Goal: Task Accomplishment & Management: Use online tool/utility

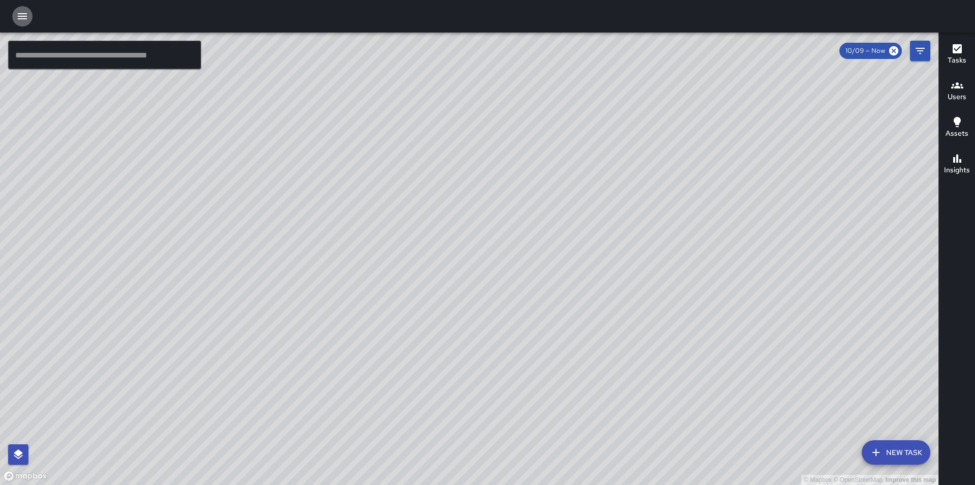
click at [24, 10] on icon "button" at bounding box center [22, 16] width 12 height 12
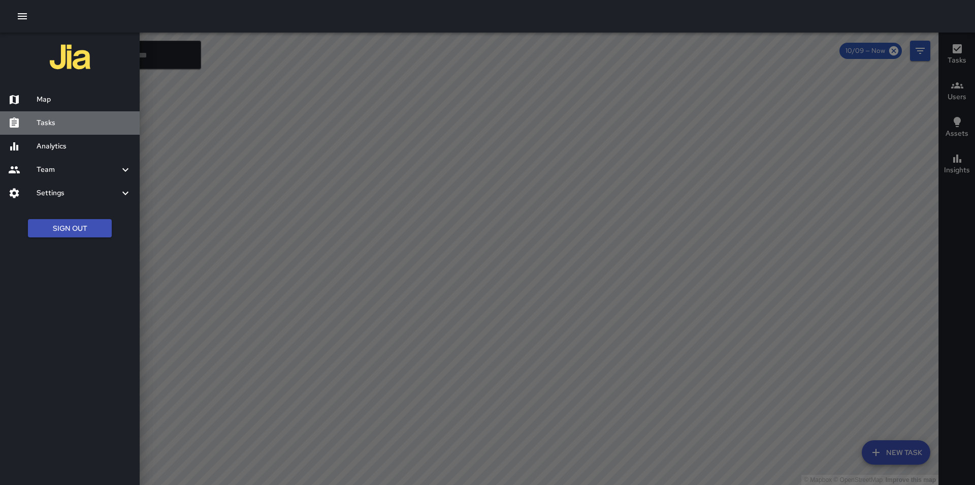
click at [64, 124] on h6 "Tasks" at bounding box center [84, 122] width 95 height 11
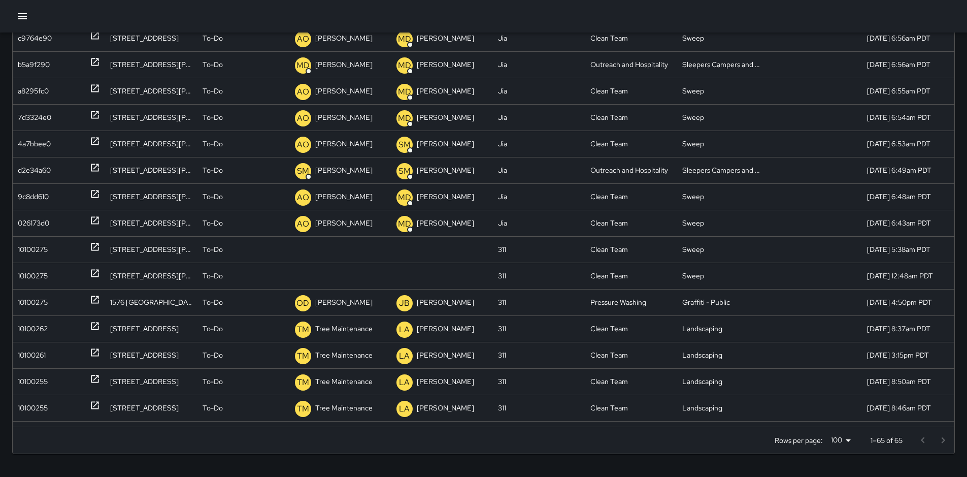
scroll to position [132, 0]
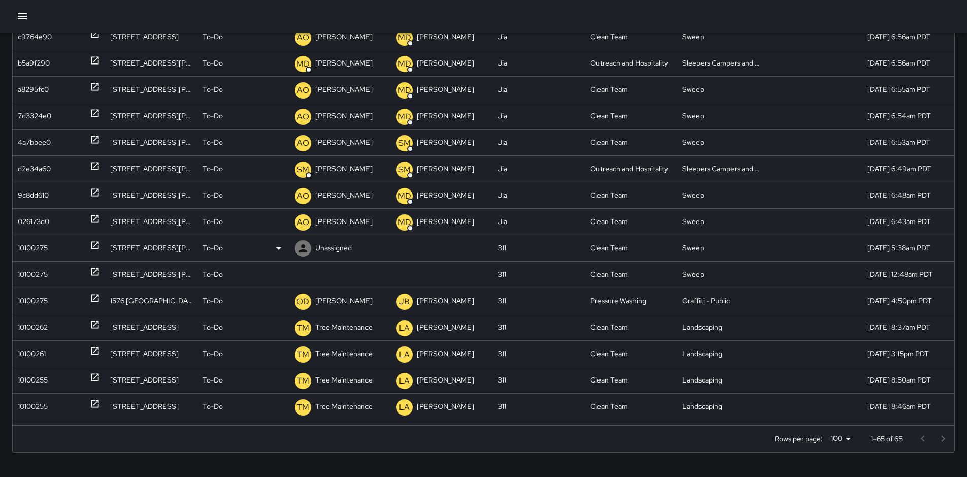
click at [40, 248] on div "10100275" at bounding box center [33, 248] width 30 height 26
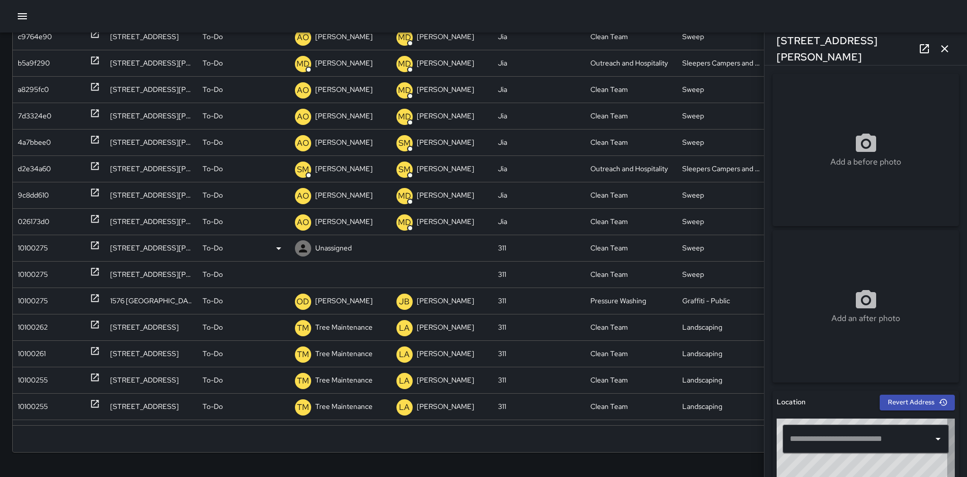
type input "**********"
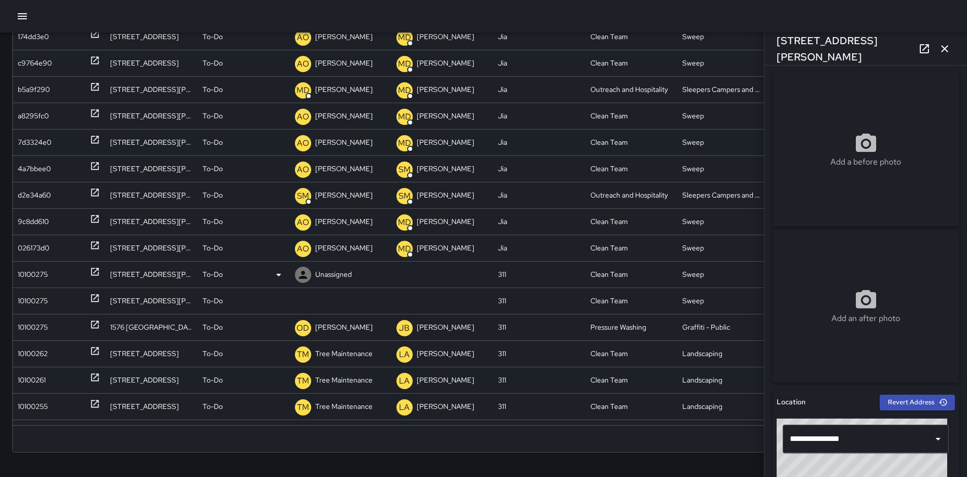
click at [49, 276] on div "10100275" at bounding box center [59, 275] width 82 height 26
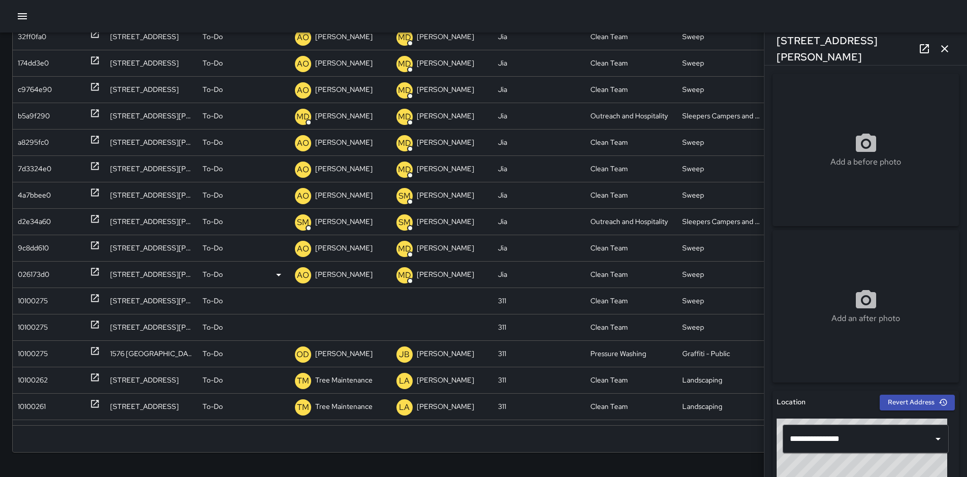
click at [28, 278] on div "026173d0" at bounding box center [33, 275] width 31 height 26
type input "**********"
click at [31, 296] on div "10100275" at bounding box center [33, 301] width 30 height 26
type input "**********"
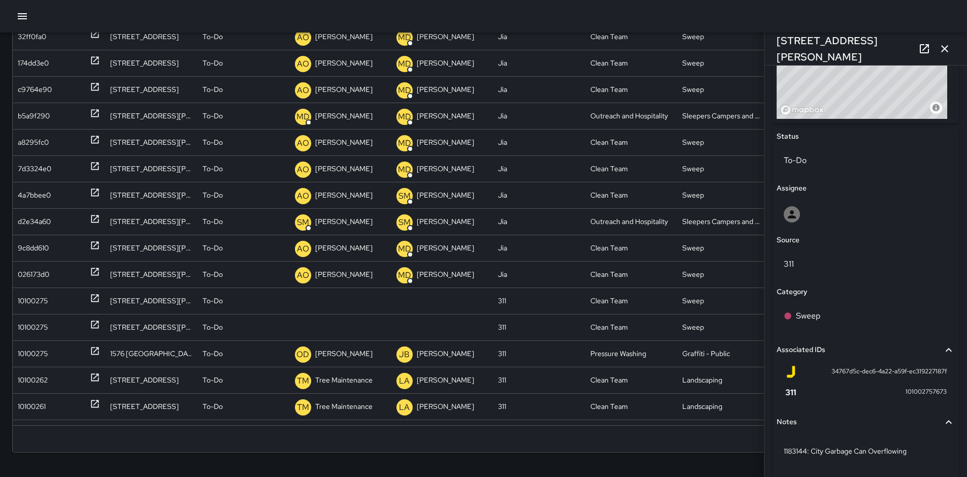
scroll to position [457, 0]
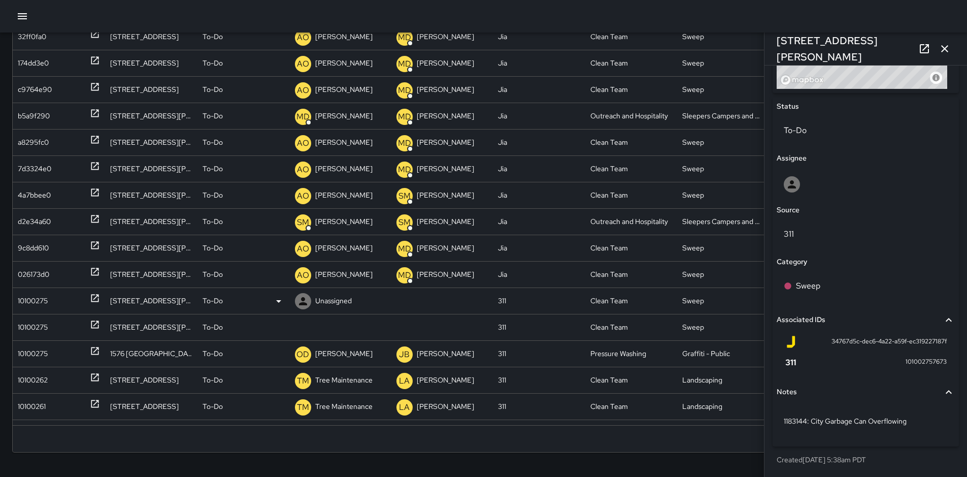
click at [279, 298] on icon at bounding box center [279, 301] width 12 height 12
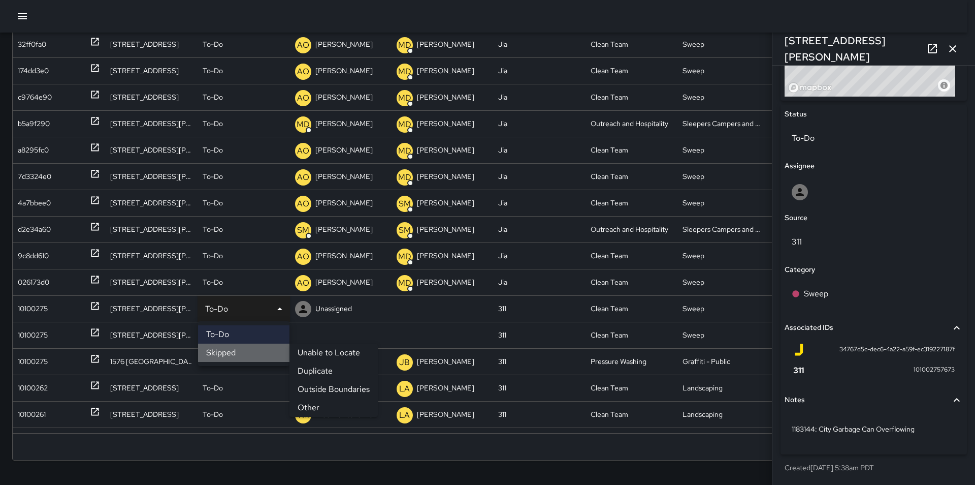
click at [258, 346] on li "Skipped" at bounding box center [243, 352] width 91 height 18
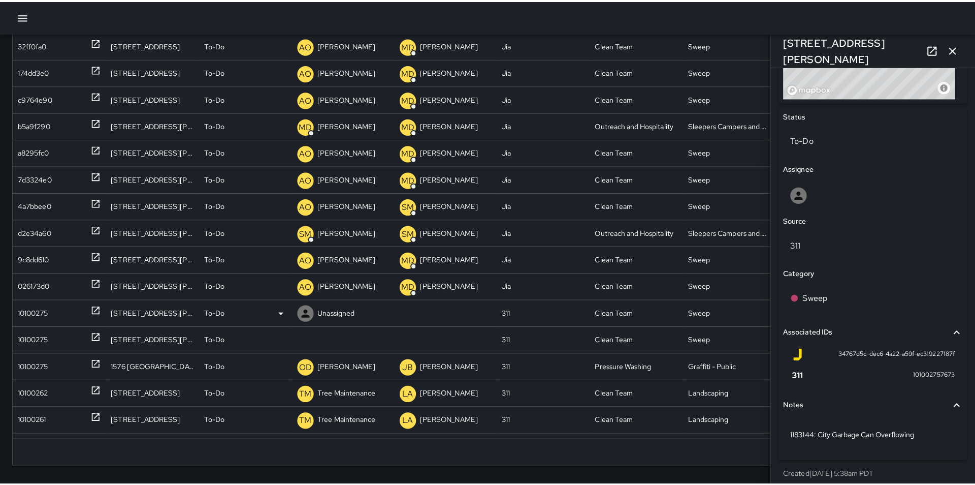
scroll to position [457, 0]
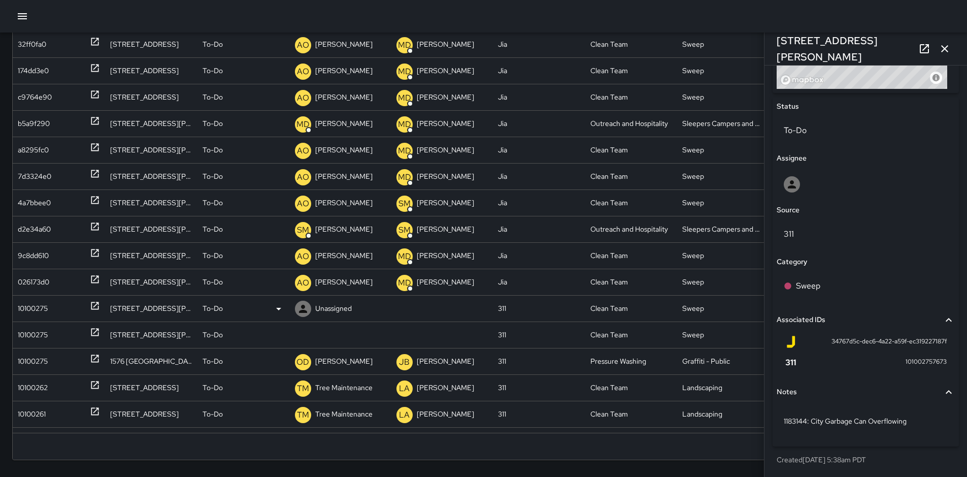
click at [20, 310] on div "10100275" at bounding box center [33, 309] width 30 height 26
click at [0, 0] on icon at bounding box center [0, 0] width 0 height 0
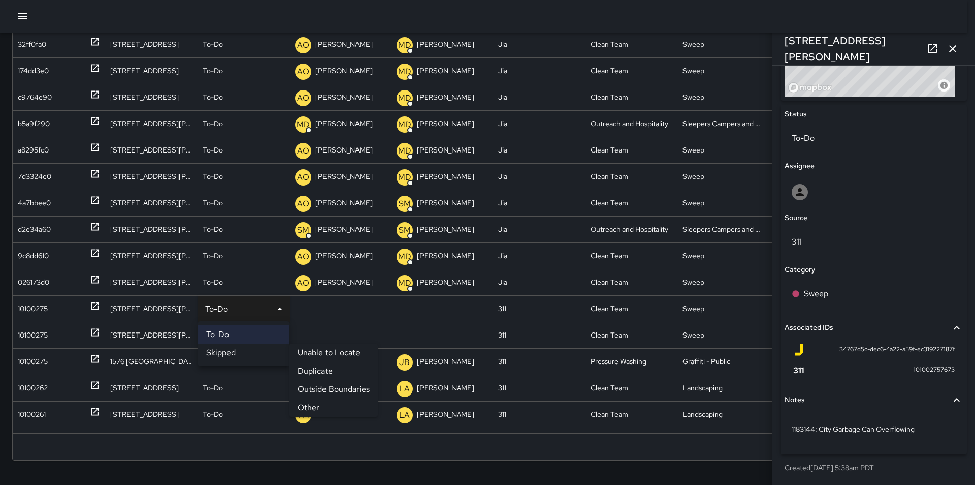
click at [322, 402] on li "Other" at bounding box center [333, 407] width 88 height 18
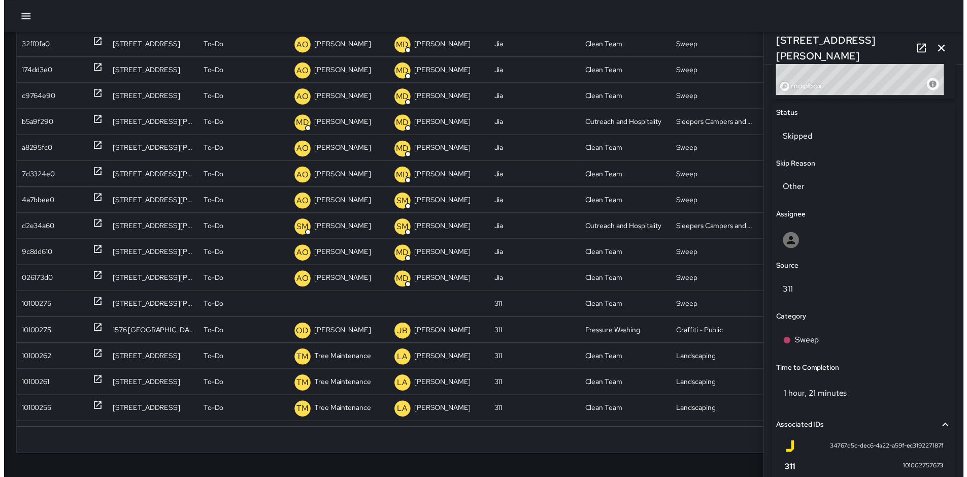
scroll to position [457, 0]
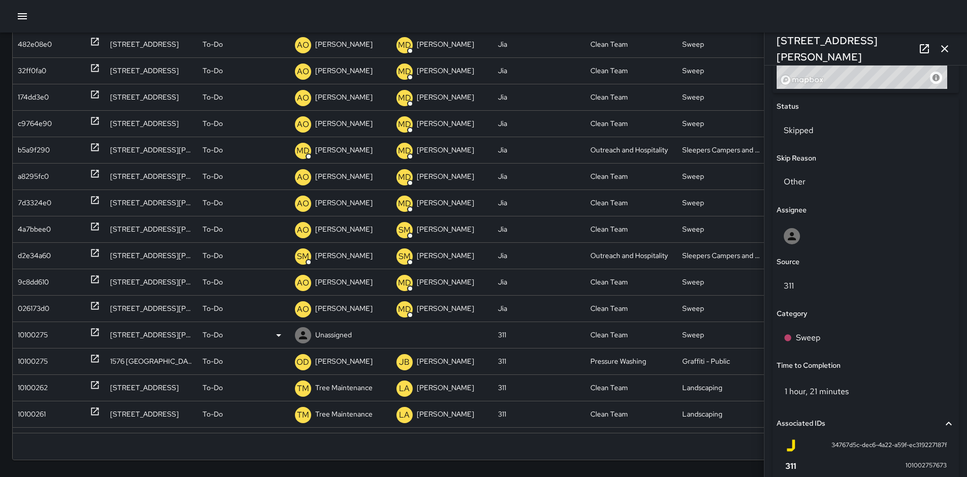
click at [41, 331] on div "10100275" at bounding box center [33, 335] width 30 height 26
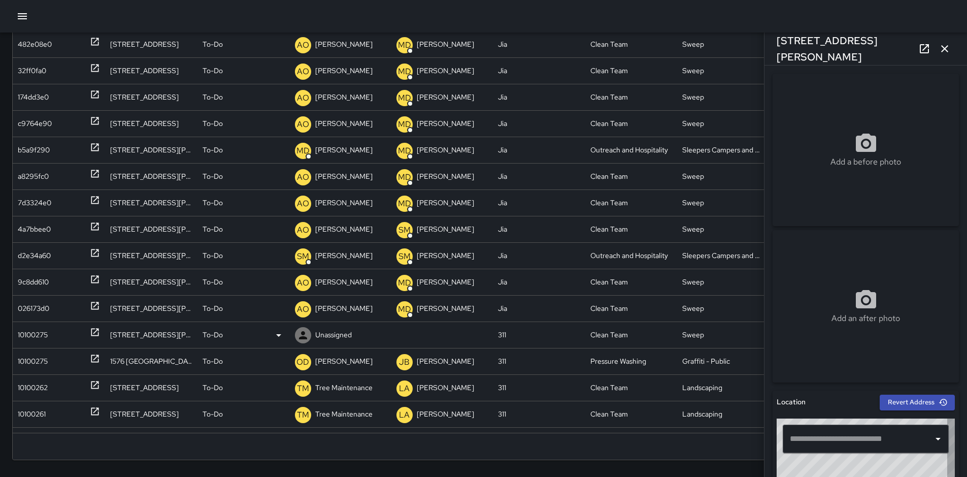
type input "**********"
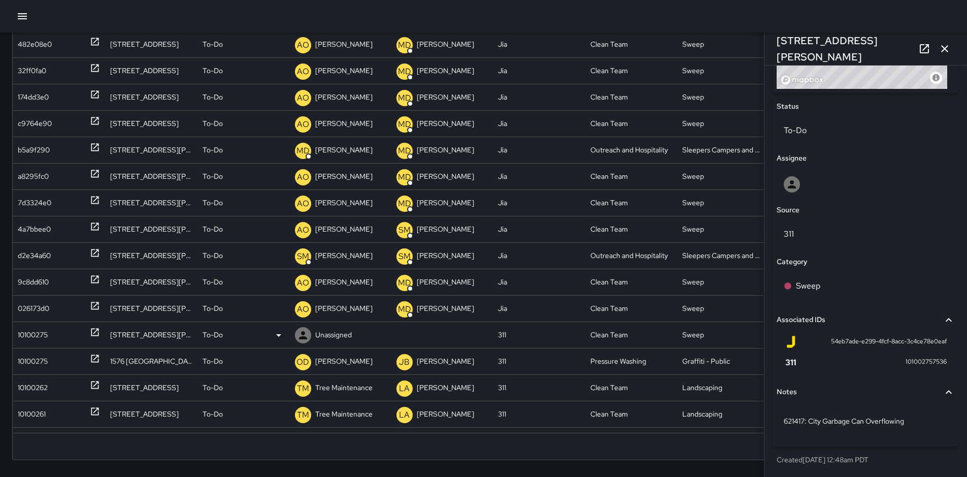
click at [279, 334] on icon at bounding box center [278, 335] width 5 height 3
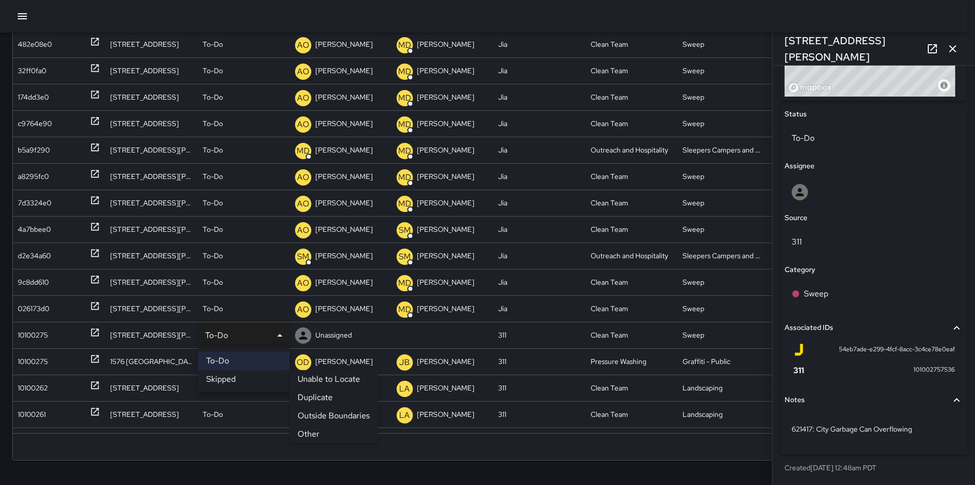
click at [262, 374] on li "Skipped" at bounding box center [243, 379] width 91 height 18
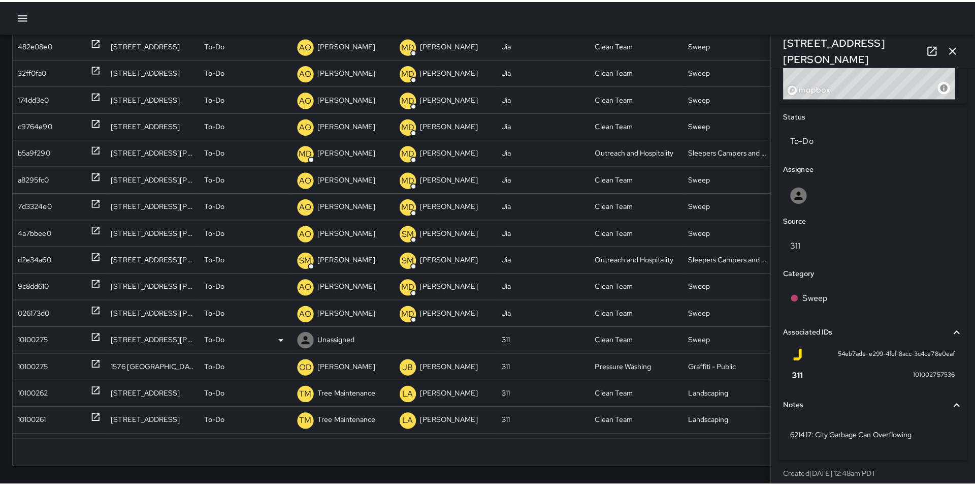
scroll to position [457, 0]
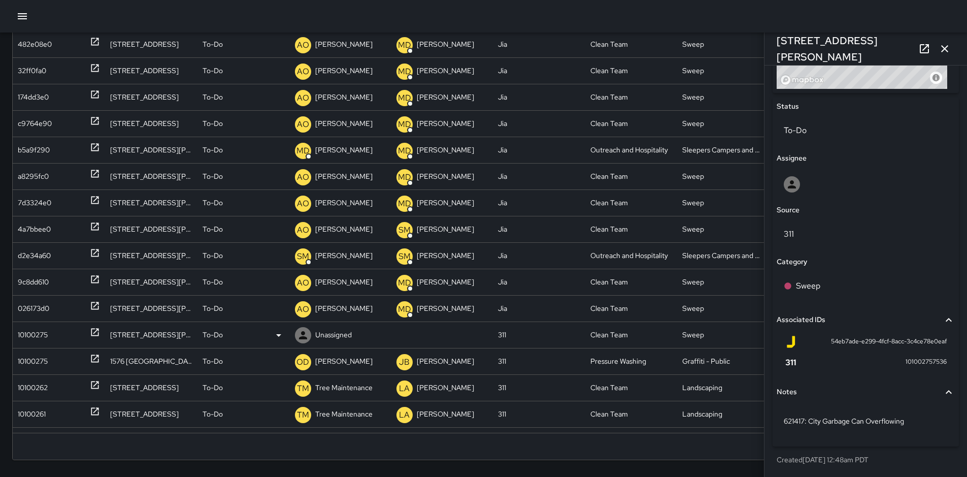
click at [31, 337] on div "10100275" at bounding box center [33, 335] width 30 height 26
click at [0, 0] on icon at bounding box center [0, 0] width 0 height 0
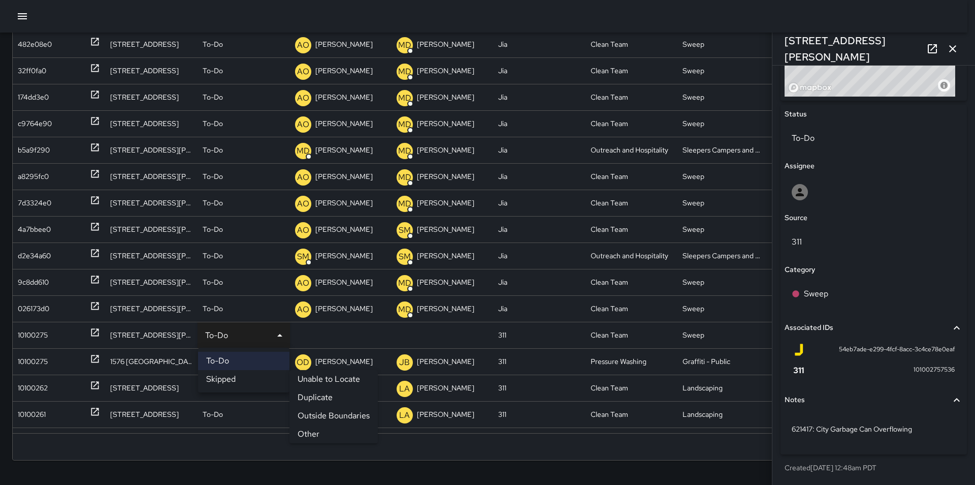
click at [322, 430] on li "Other" at bounding box center [333, 434] width 88 height 18
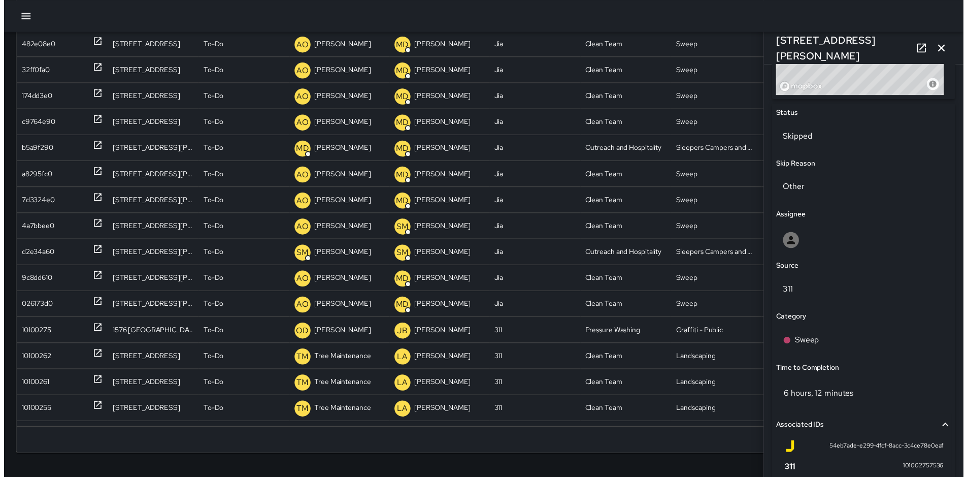
scroll to position [457, 0]
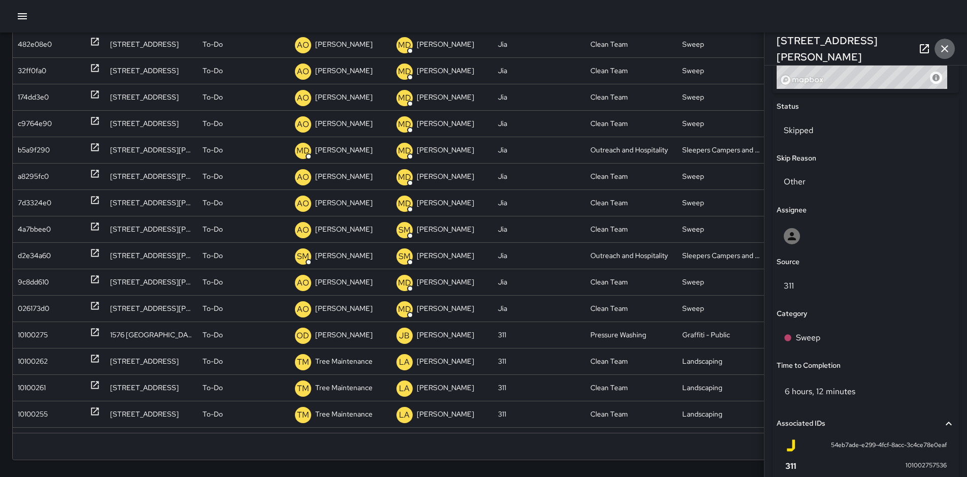
click at [944, 52] on icon "button" at bounding box center [945, 49] width 12 height 12
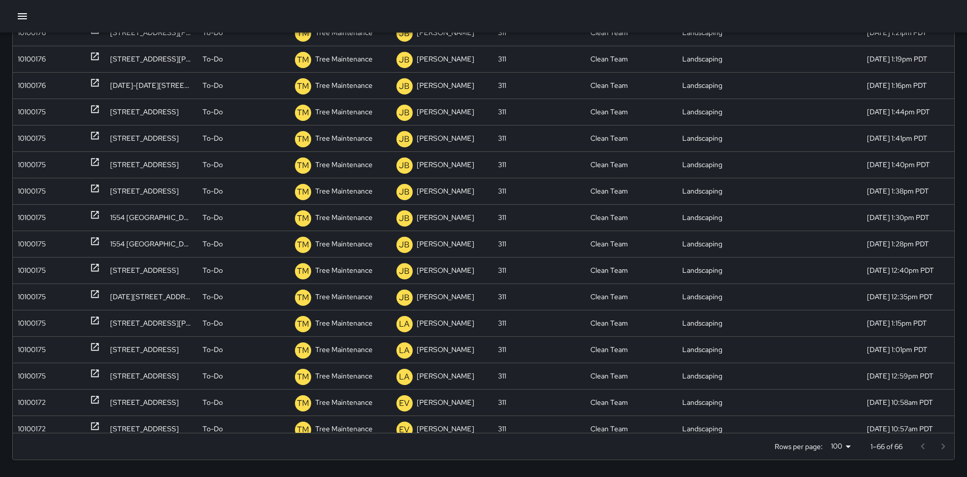
scroll to position [0, 0]
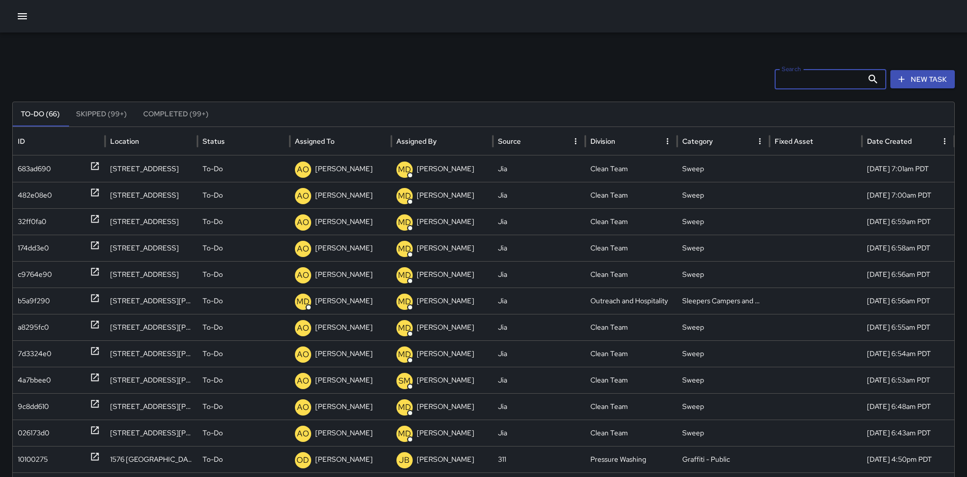
click at [854, 82] on input "Search" at bounding box center [819, 79] width 88 height 20
type input "*****"
